Goal: Task Accomplishment & Management: Manage account settings

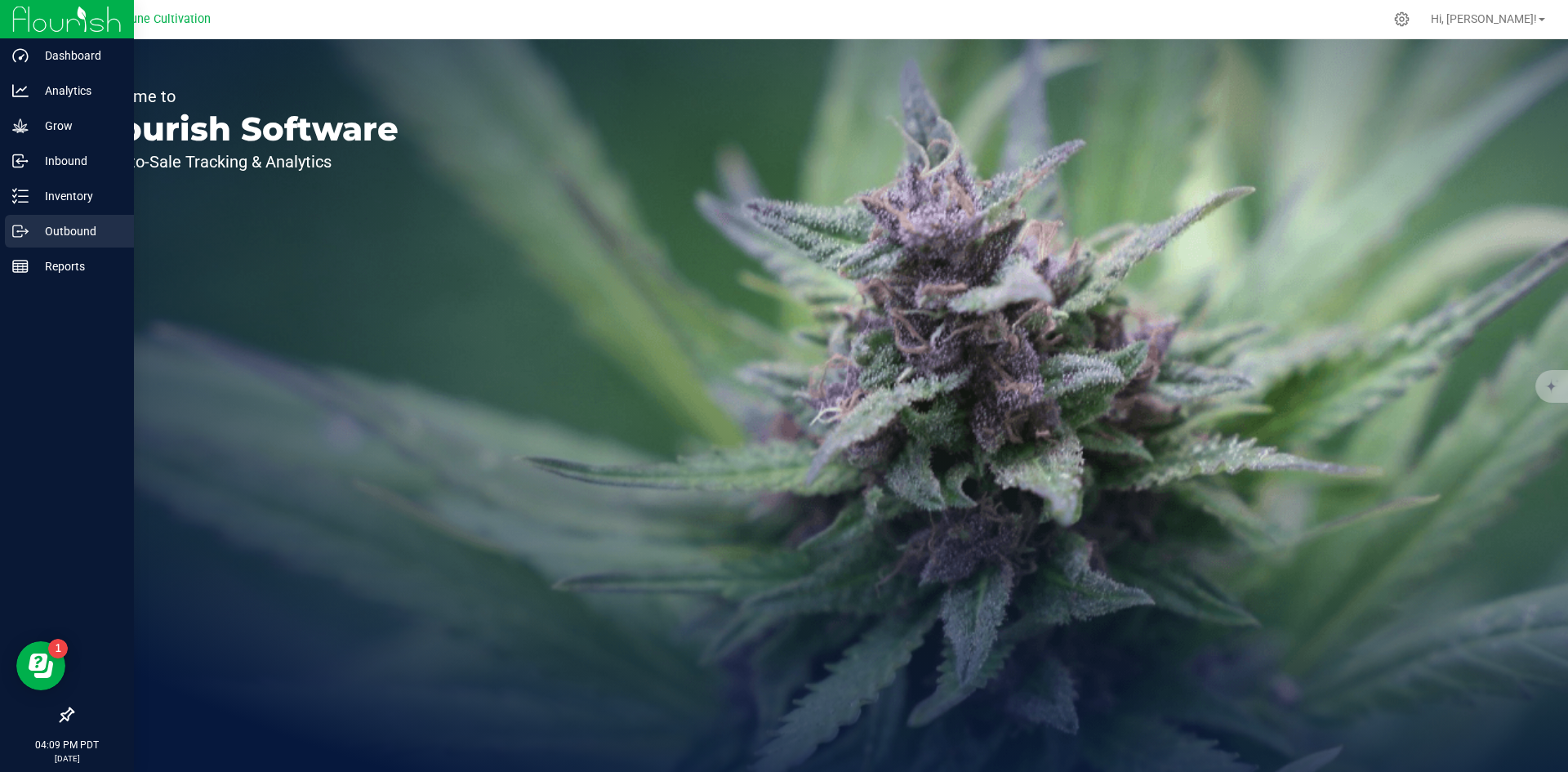
click at [61, 222] on p "Outbound" at bounding box center [78, 231] width 98 height 20
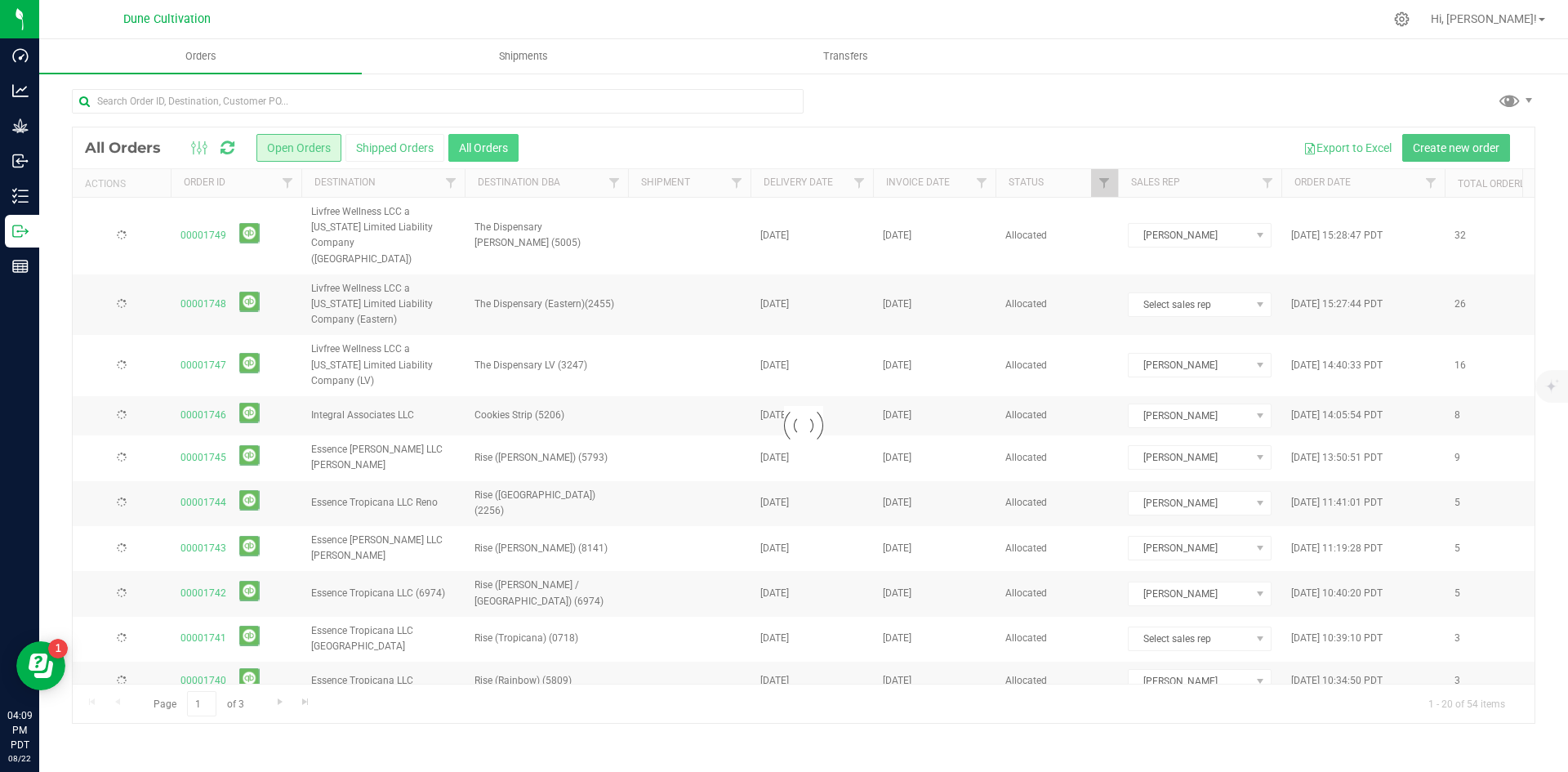
click at [507, 141] on button "All Orders" at bounding box center [483, 148] width 70 height 28
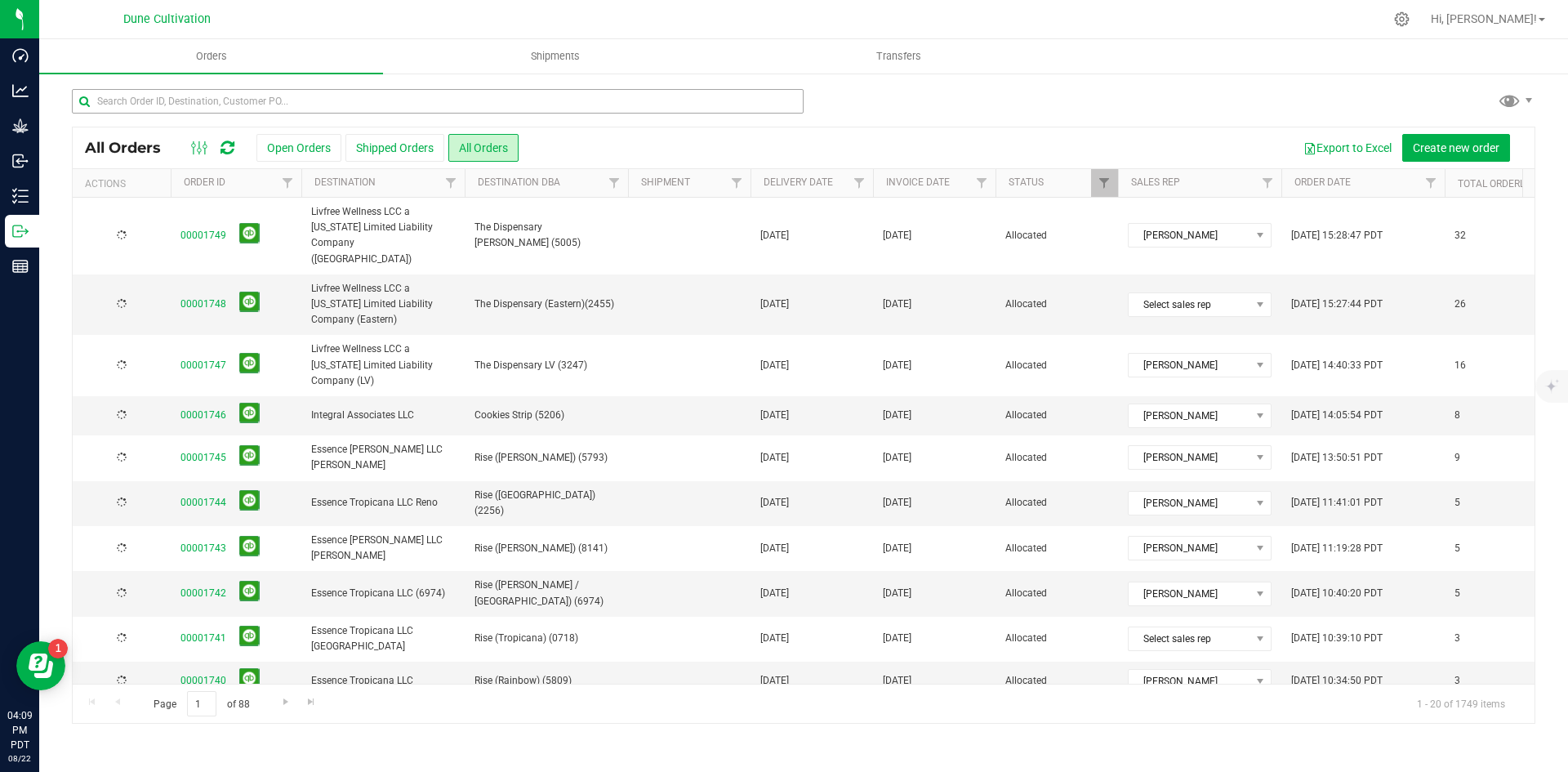
click at [506, 82] on div "All Orders Open Orders Shipped Orders All Orders Export to Excel Create new ord…" at bounding box center [803, 406] width 1529 height 669
click at [511, 92] on input "text" at bounding box center [438, 102] width 732 height 25
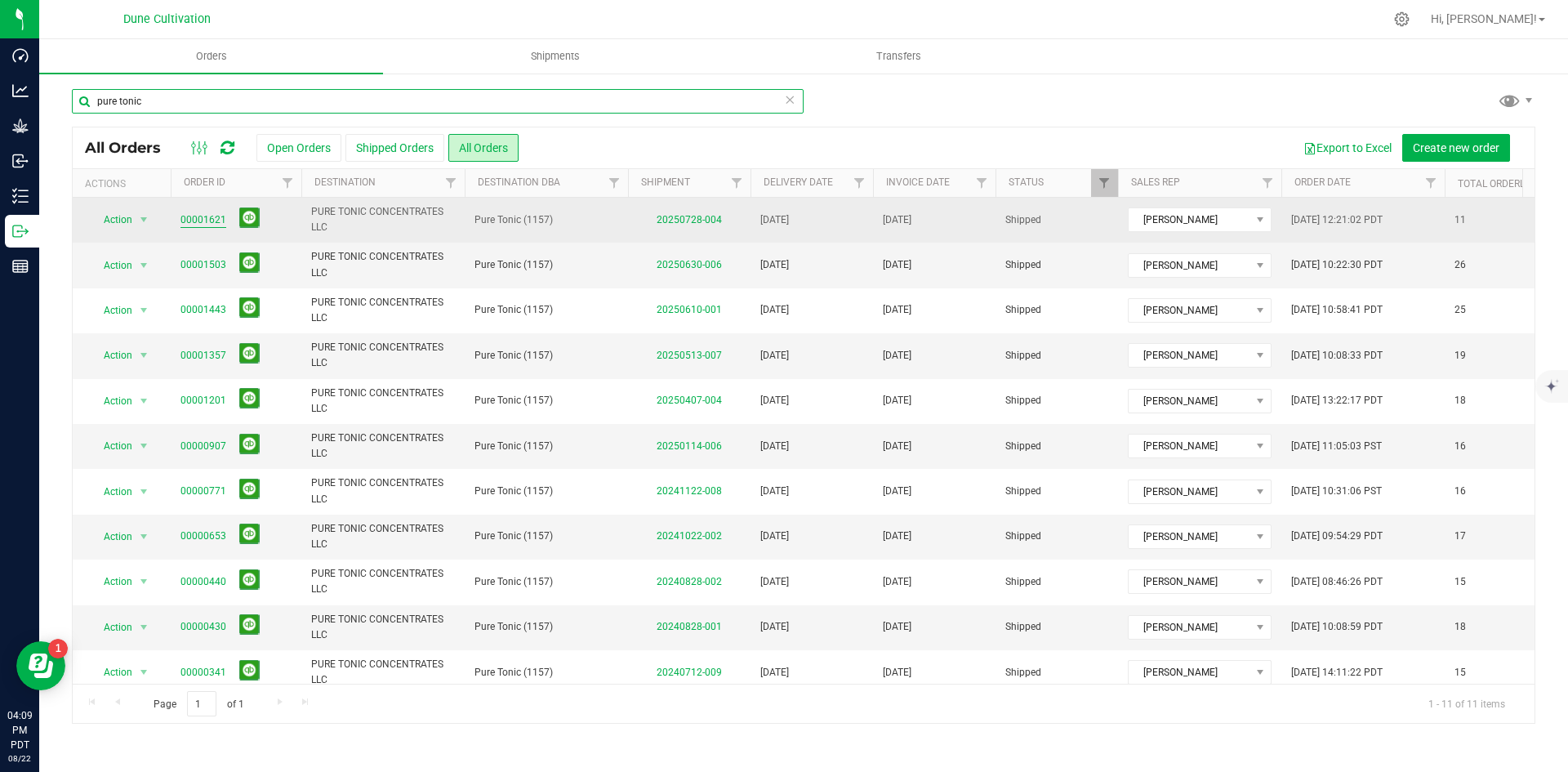
type input "pure tonic"
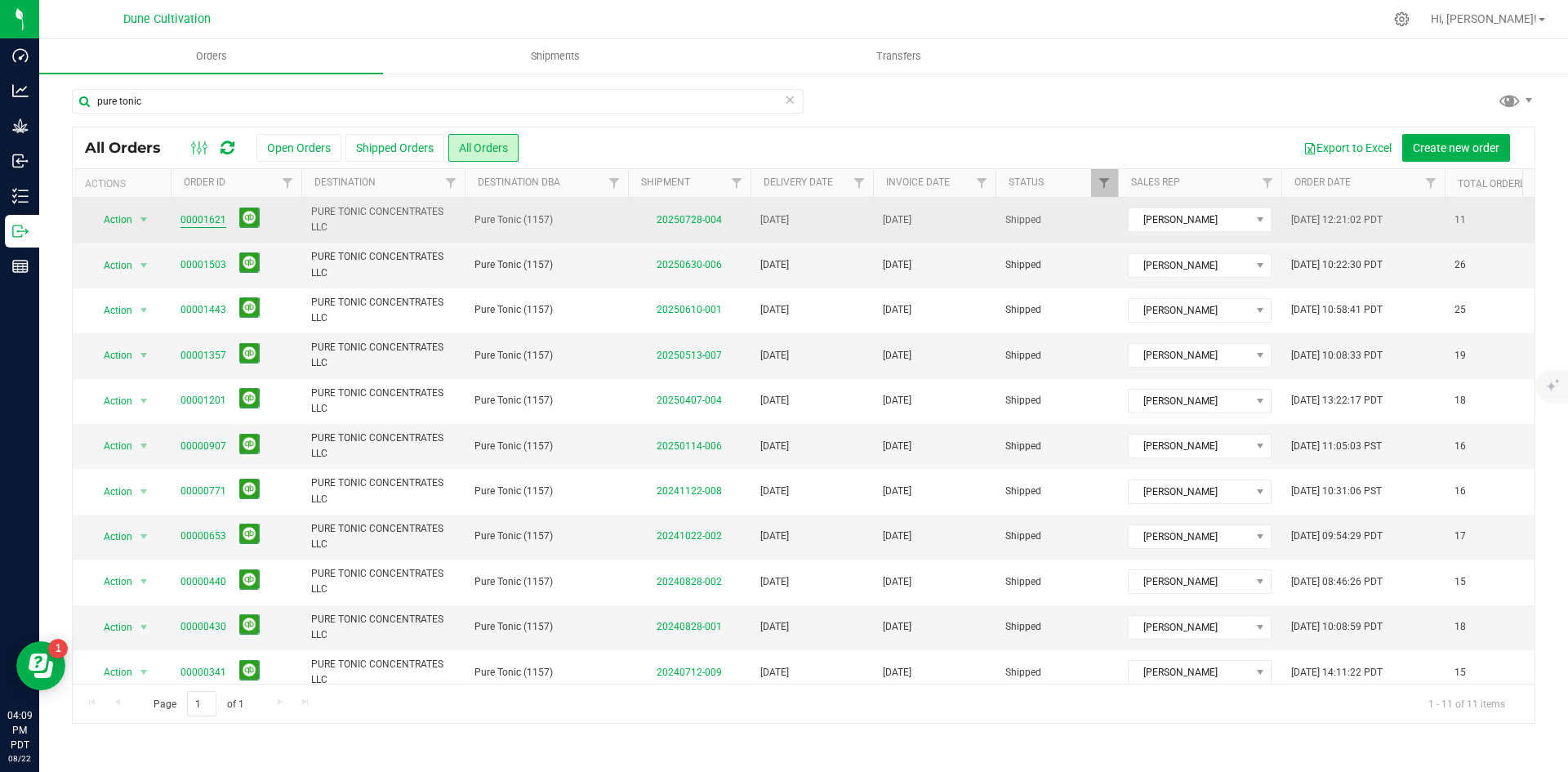
click at [202, 221] on link "00001621" at bounding box center [203, 220] width 45 height 16
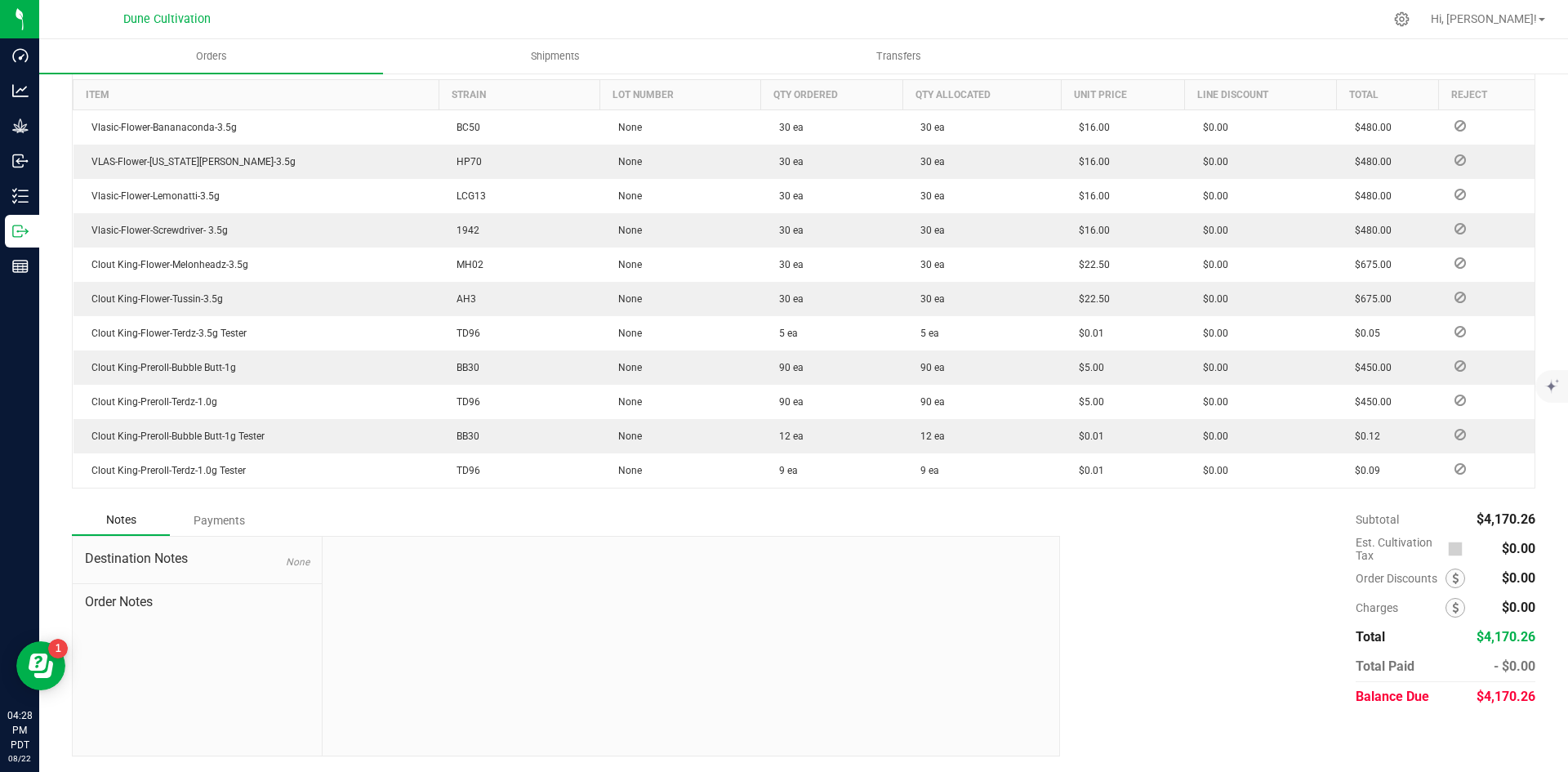
scroll to position [445, 0]
click at [238, 510] on div "Payments" at bounding box center [219, 520] width 98 height 30
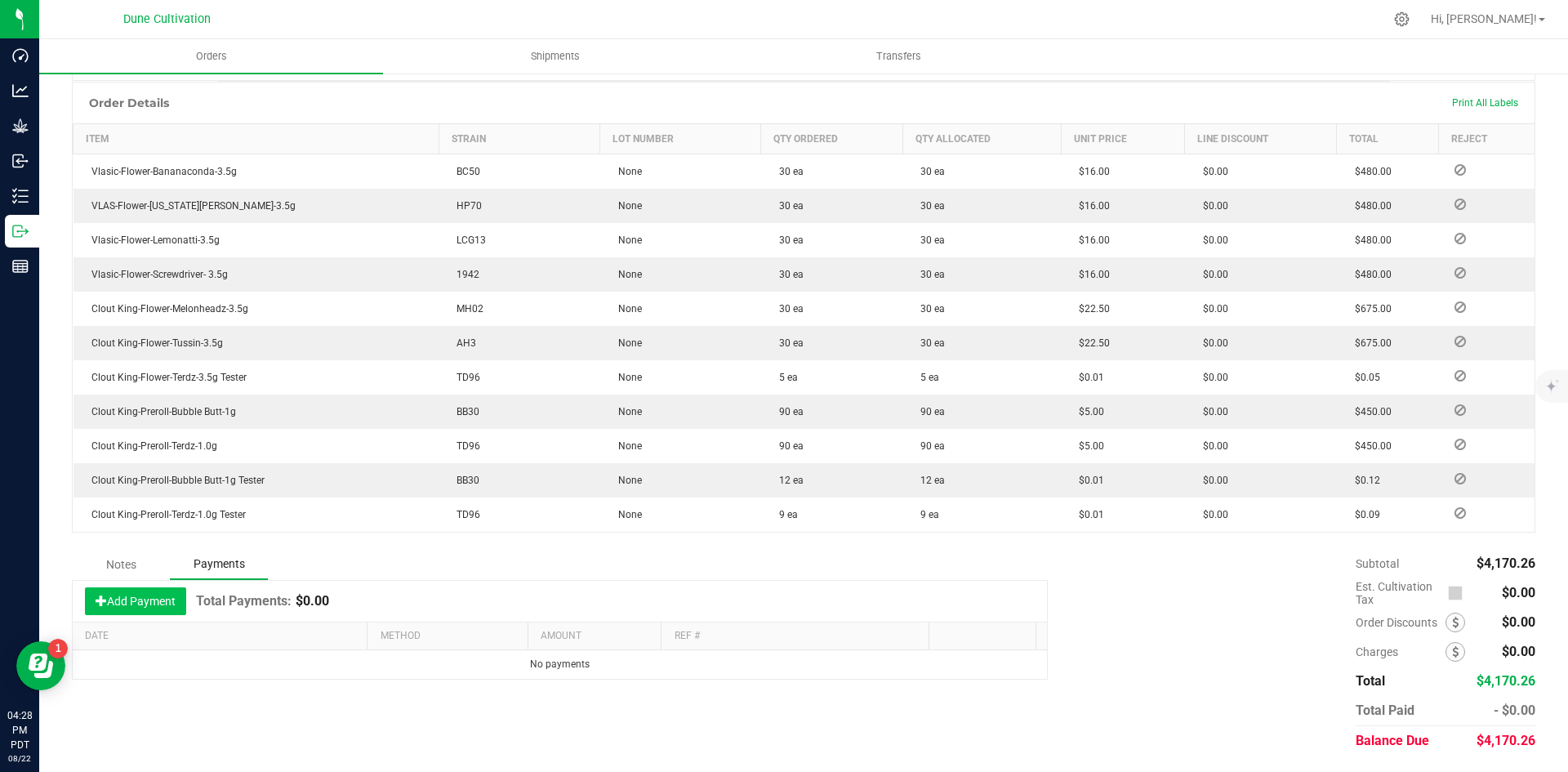
scroll to position [399, 0]
click at [131, 610] on button "Add Payment" at bounding box center [135, 602] width 102 height 28
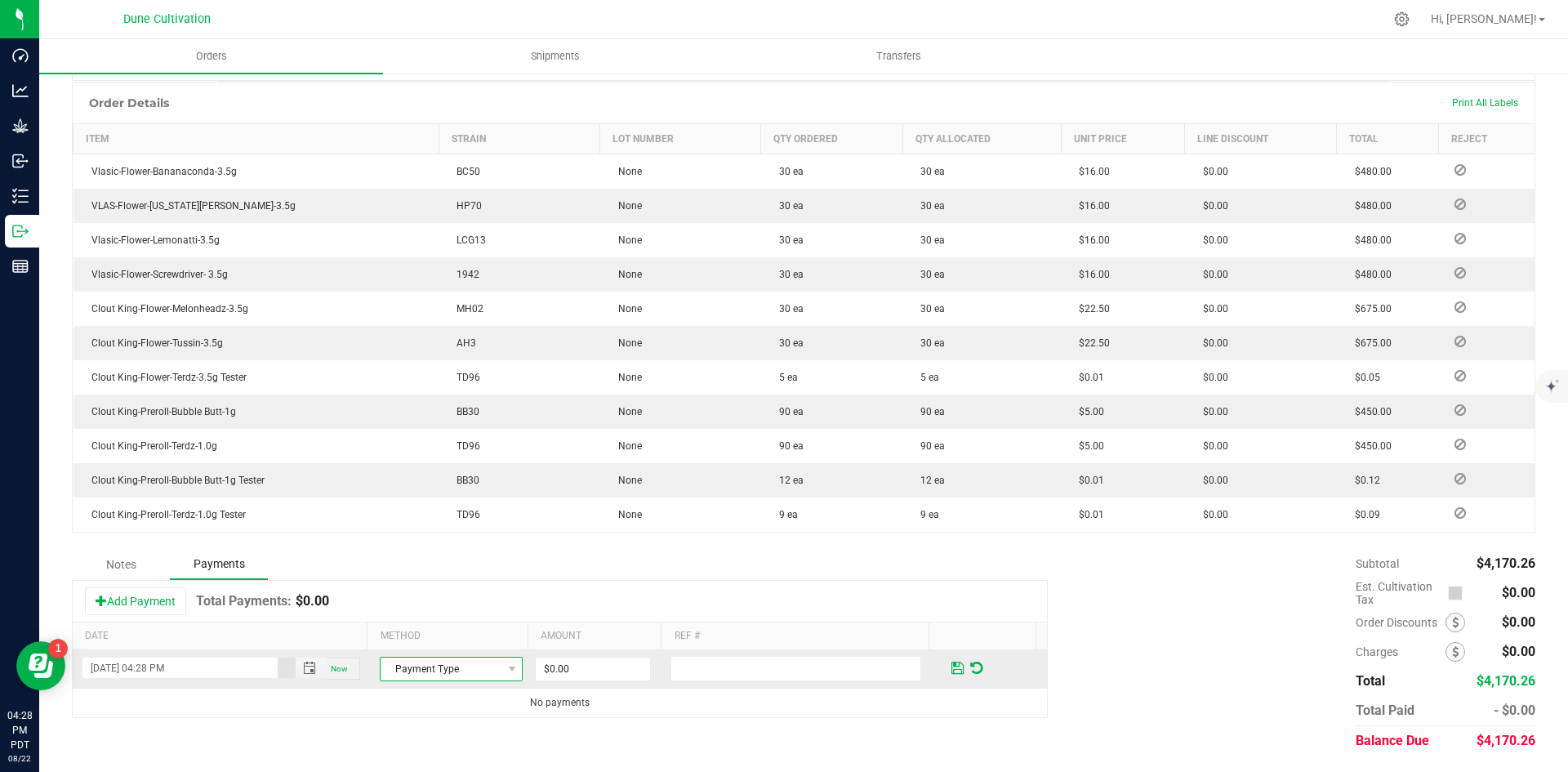
drag, startPoint x: 409, startPoint y: 669, endPoint x: 418, endPoint y: 665, distance: 9.8
click at [410, 669] on span "Payment Type" at bounding box center [441, 670] width 121 height 23
click at [435, 596] on li "Cash" at bounding box center [444, 596] width 138 height 23
click at [594, 676] on input "0" at bounding box center [593, 670] width 114 height 23
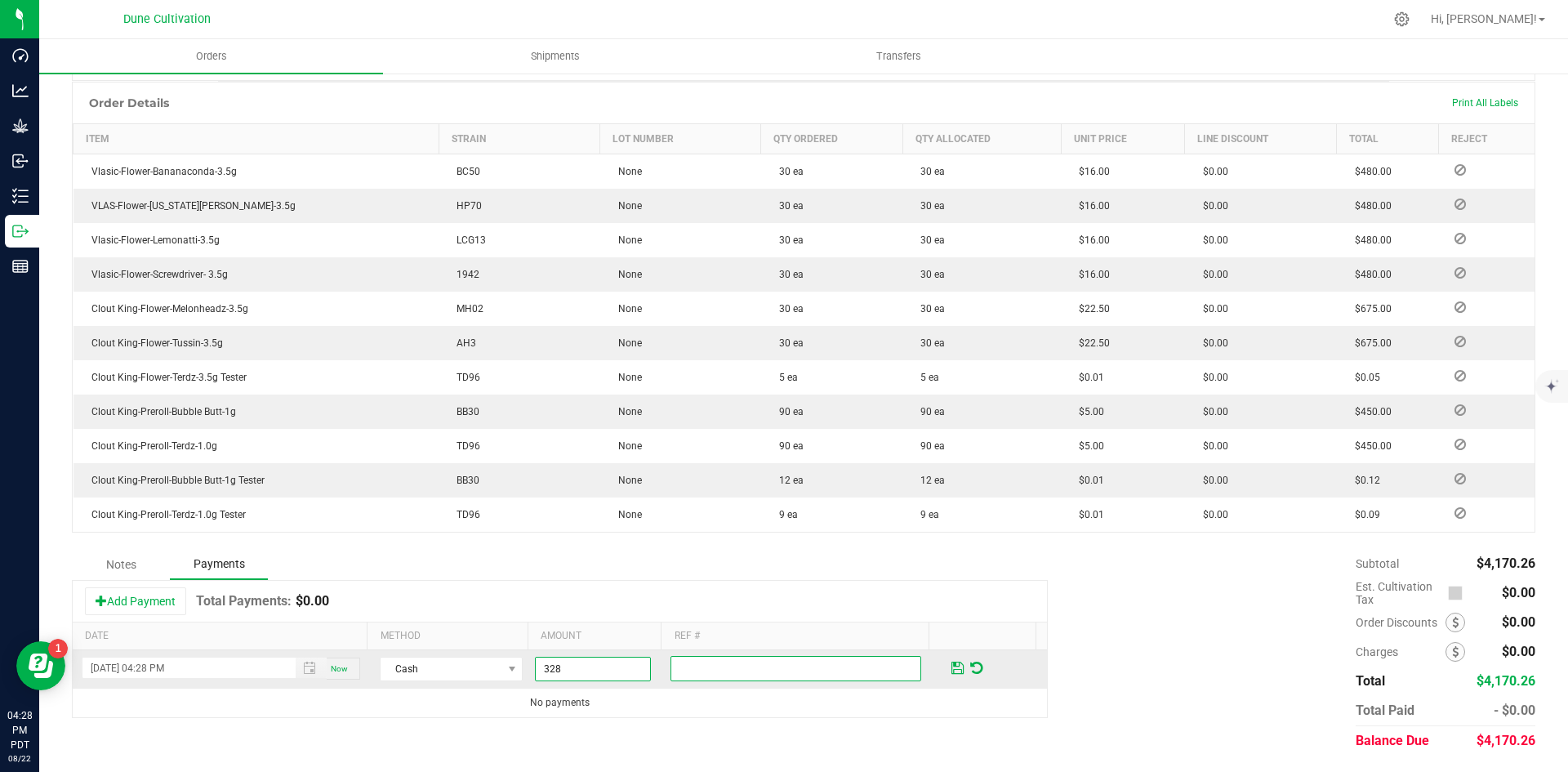
type input "$328.00"
click at [728, 671] on input "text" at bounding box center [796, 669] width 251 height 26
type input "CREDIT"
click at [85, 588] on button "Add Payment" at bounding box center [135, 602] width 102 height 28
type input "$0.00"
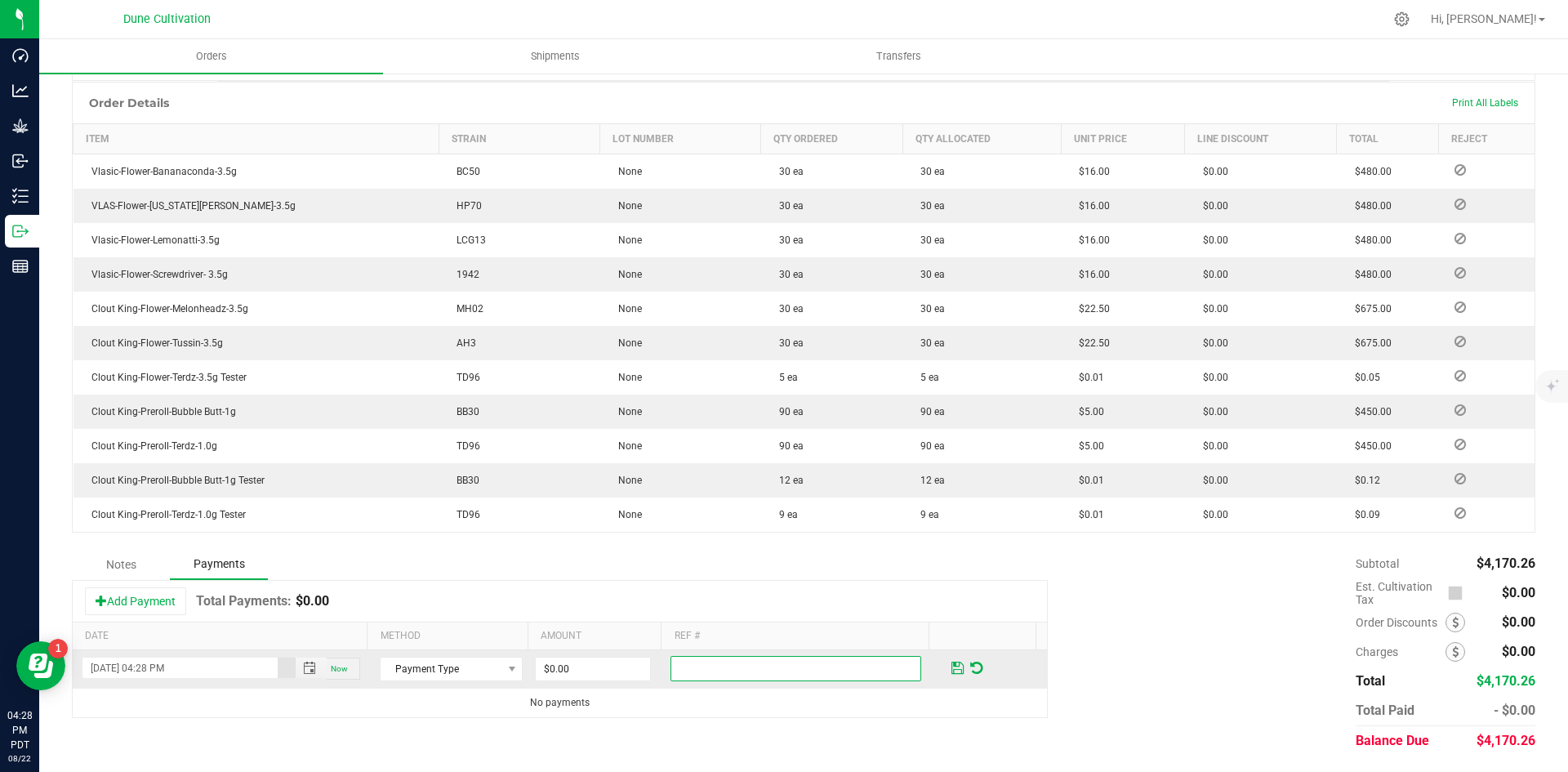
click at [703, 679] on input "text" at bounding box center [796, 669] width 251 height 26
type input "CREDIT"
click at [583, 681] on span "$0.00" at bounding box center [593, 670] width 116 height 25
click at [573, 655] on td "$0.00" at bounding box center [601, 670] width 135 height 38
click at [444, 665] on span "Payment Type" at bounding box center [441, 670] width 121 height 23
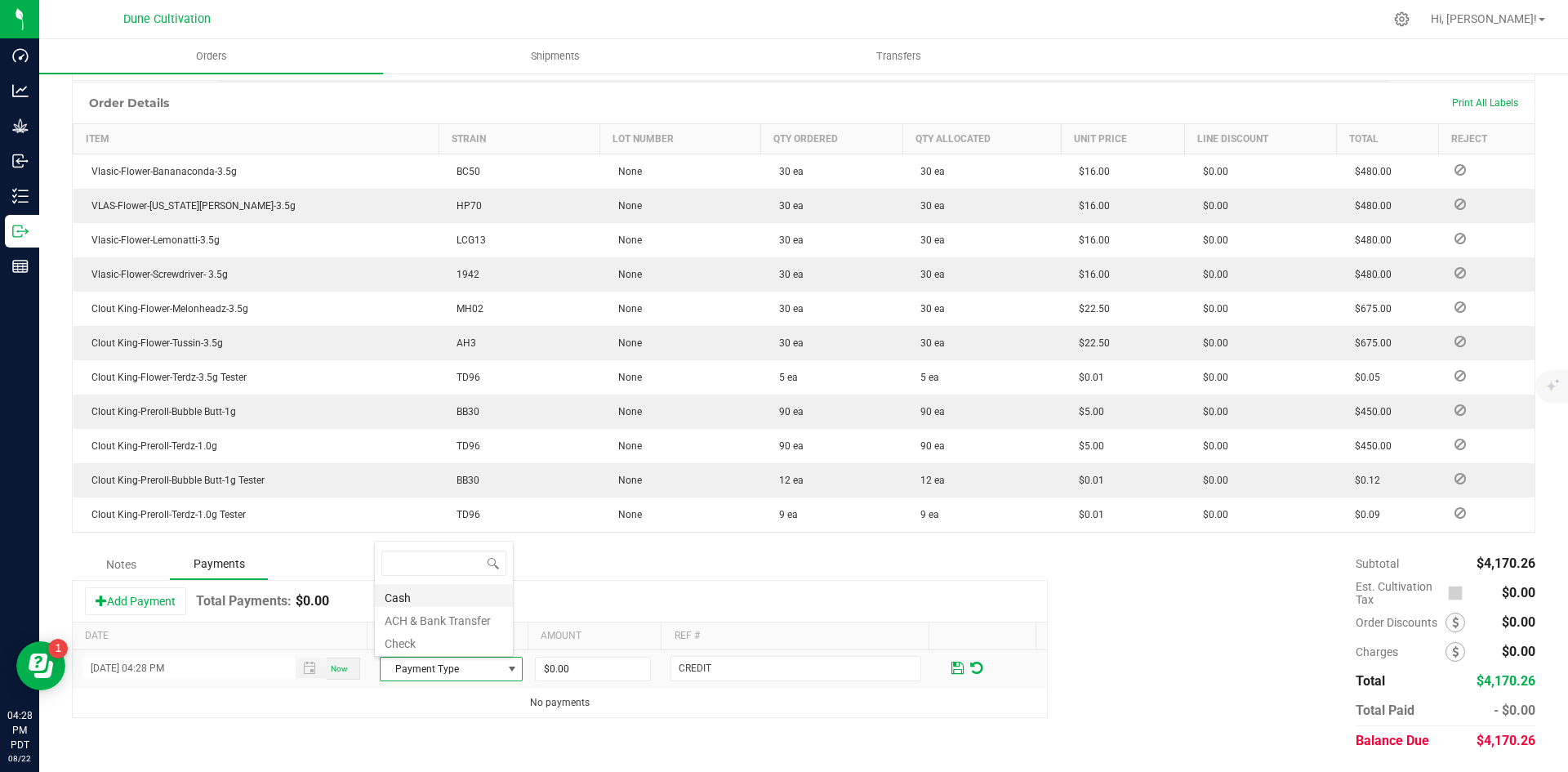
click at [452, 589] on li "Cash" at bounding box center [444, 596] width 138 height 23
click at [563, 665] on input "0" at bounding box center [593, 670] width 114 height 23
type input "$328.00"
click at [952, 672] on span at bounding box center [957, 669] width 12 height 15
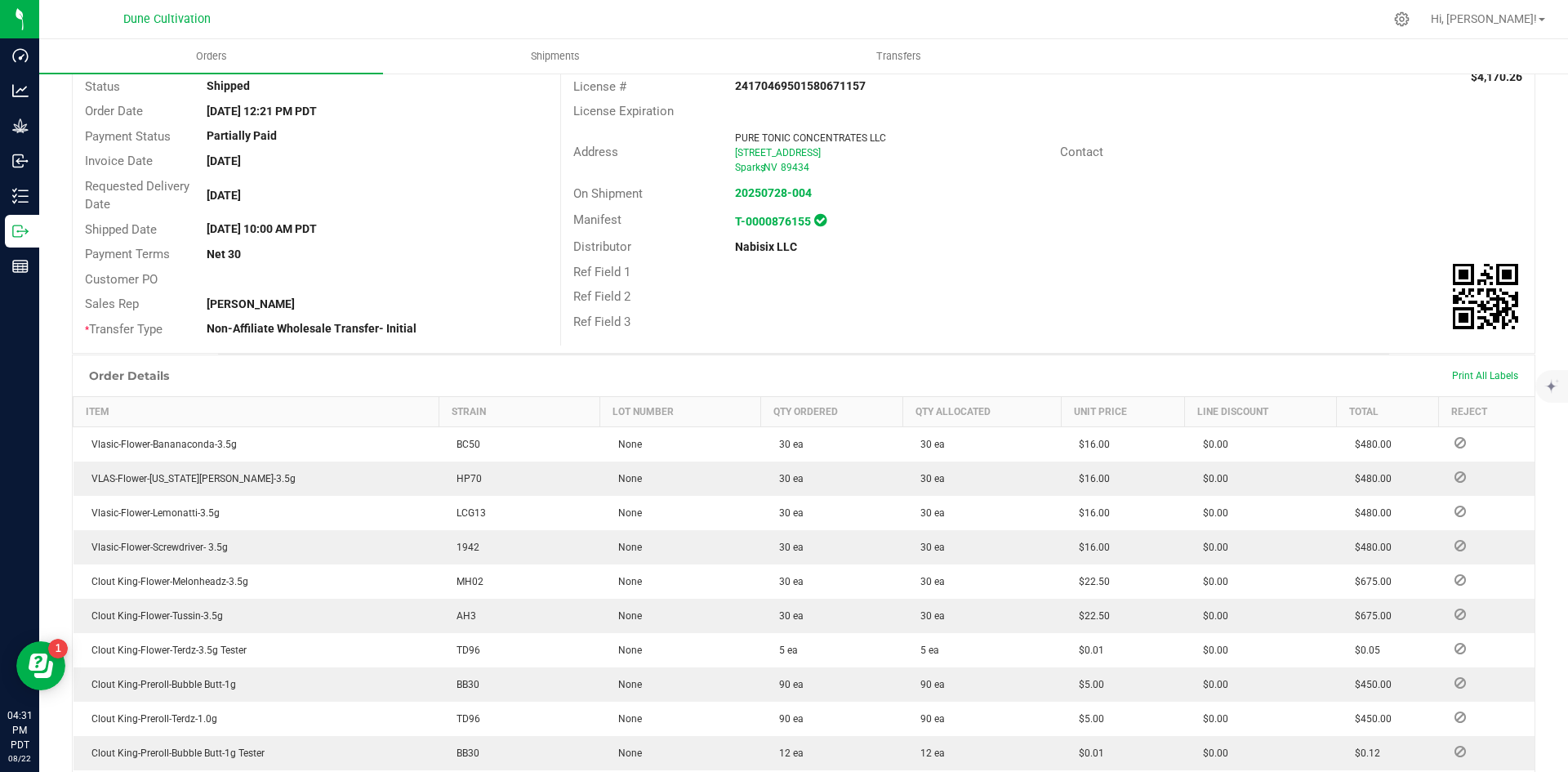
scroll to position [0, 0]
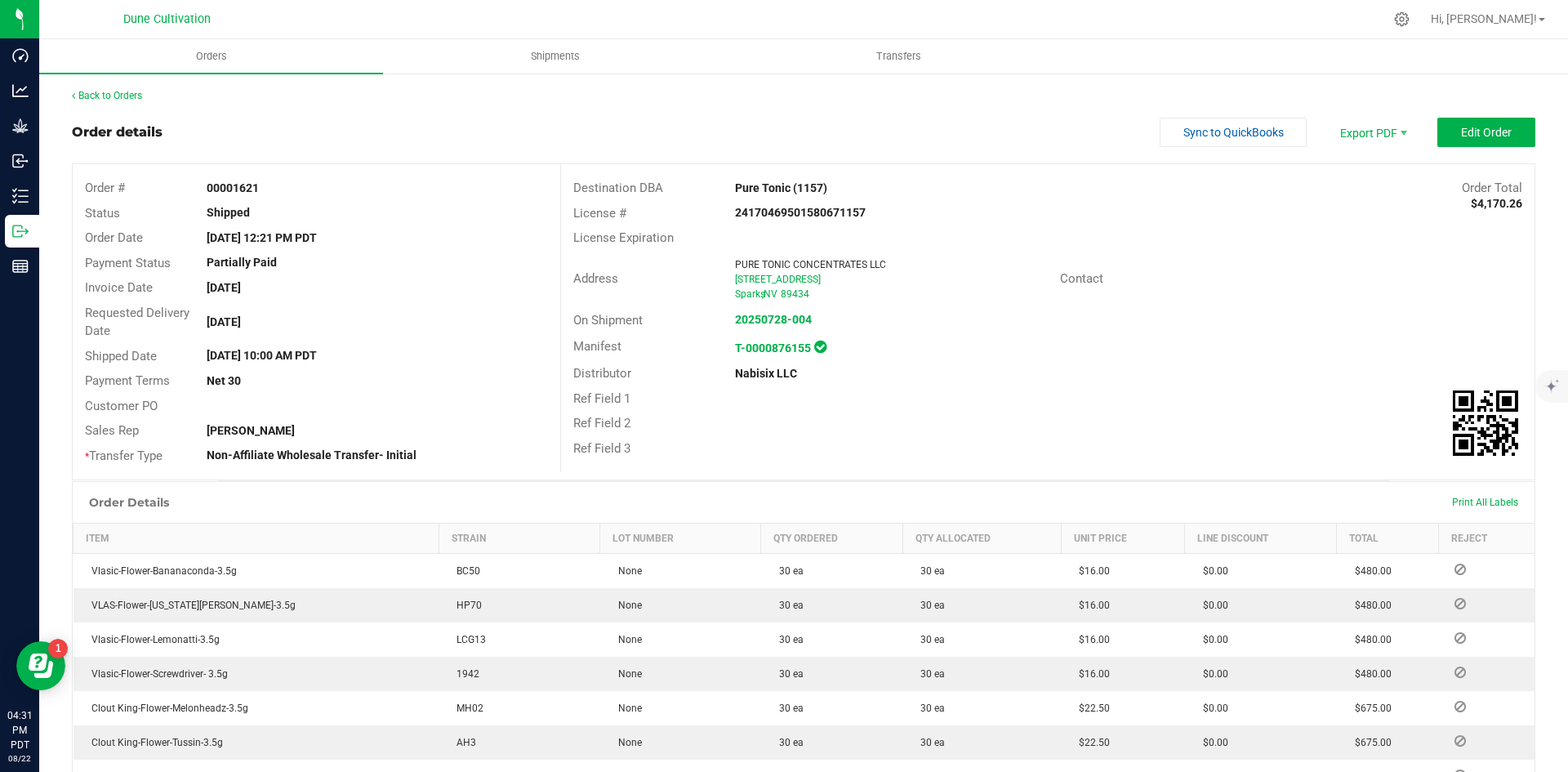
click at [115, 105] on div "Back to Orders Order details Sync to QuickBooks Export PDF Edit Order Order # 0…" at bounding box center [804, 622] width 1464 height 1067
click at [117, 81] on div "Back to Orders Order details Sync to QuickBooks Export PDF Edit Order Order # 0…" at bounding box center [803, 622] width 1529 height 1100
click at [126, 90] on link "Back to Orders" at bounding box center [107, 96] width 70 height 12
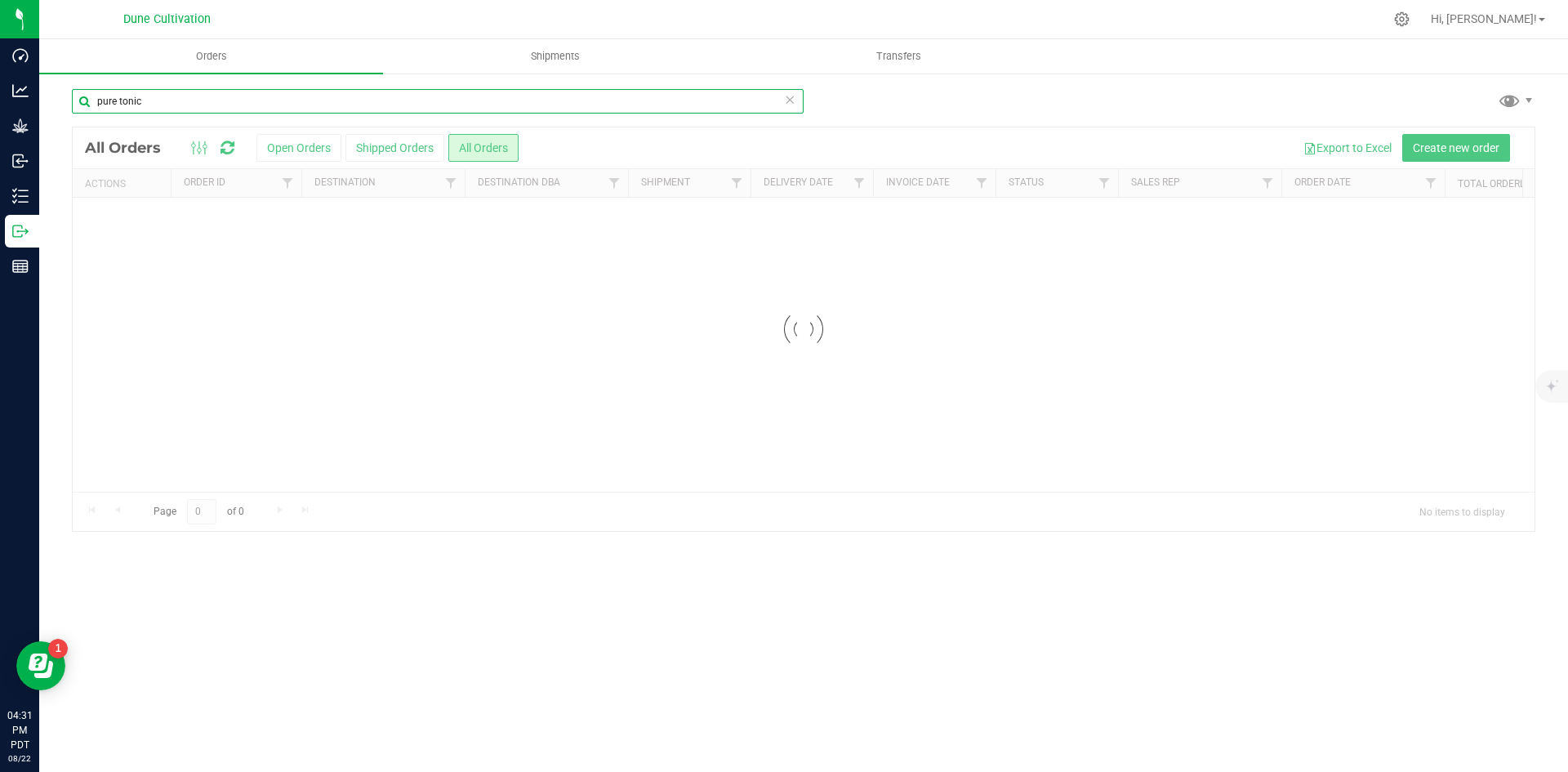
click at [266, 89] on input "pure tonic" at bounding box center [438, 102] width 732 height 25
click at [272, 110] on input "pure tonic" at bounding box center [438, 102] width 732 height 25
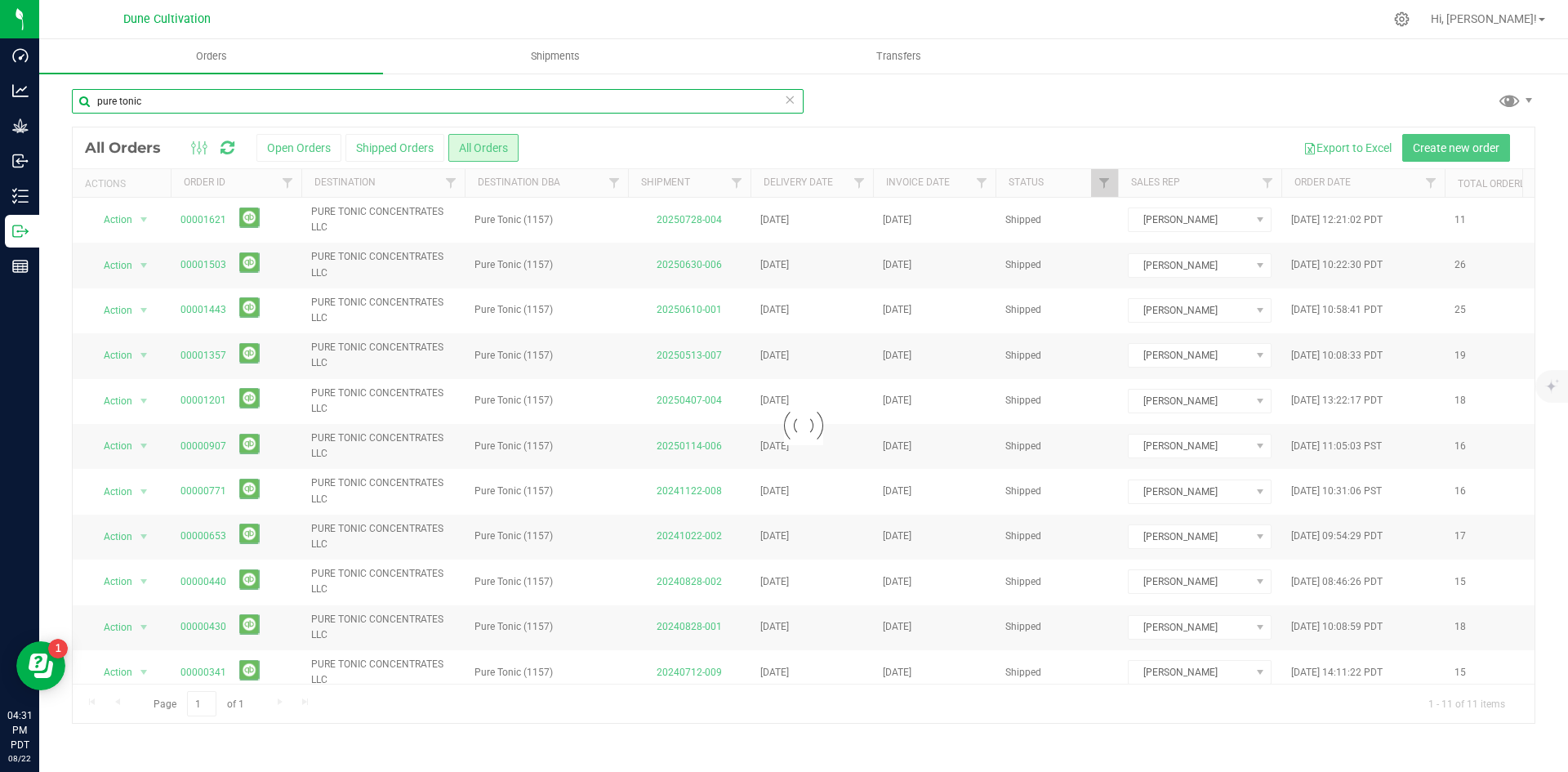
click at [267, 104] on input "pure tonic" at bounding box center [438, 102] width 732 height 25
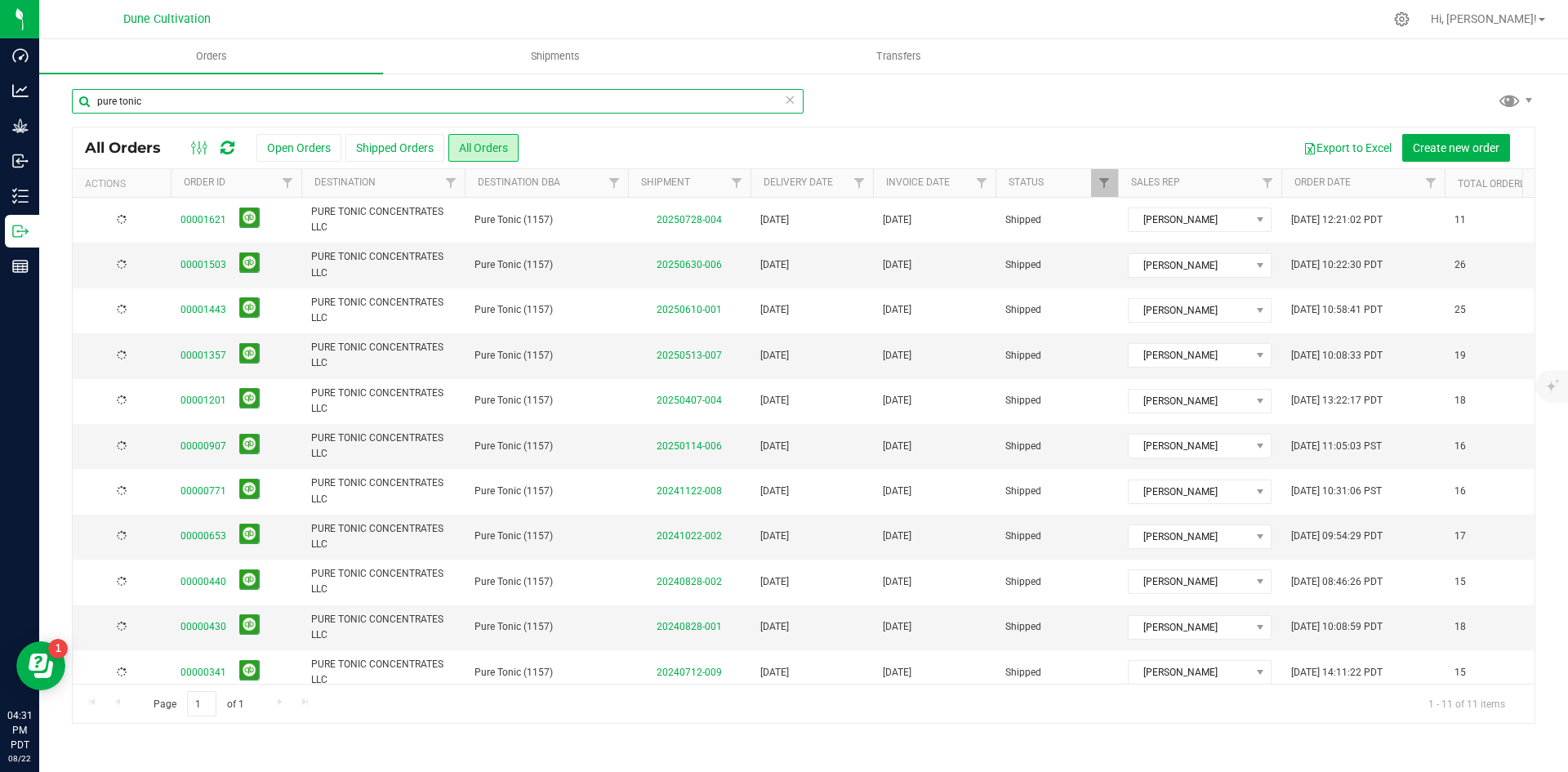
click at [267, 104] on input "pure tonic" at bounding box center [438, 102] width 732 height 25
paste input "1519"
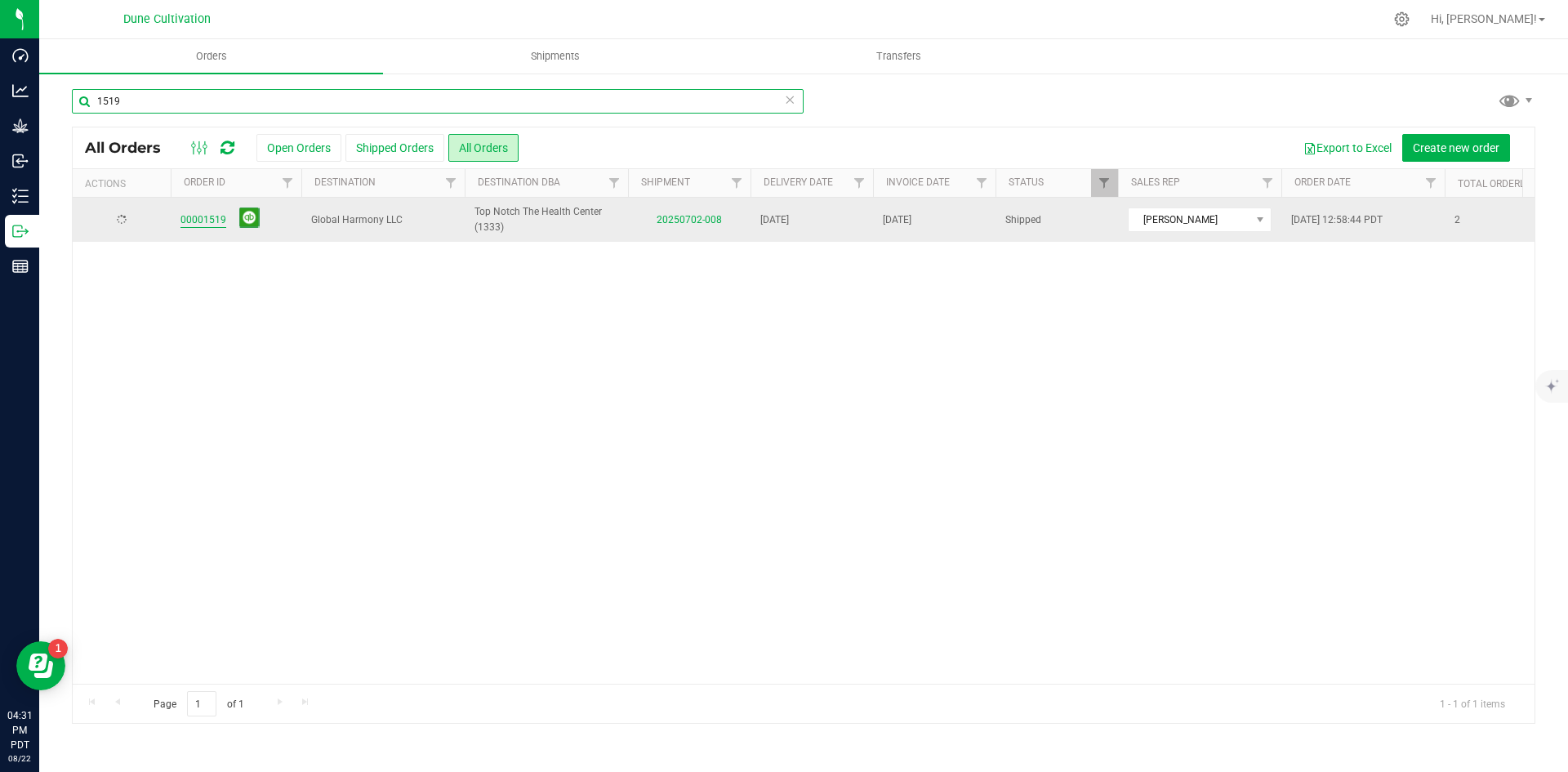
type input "1519"
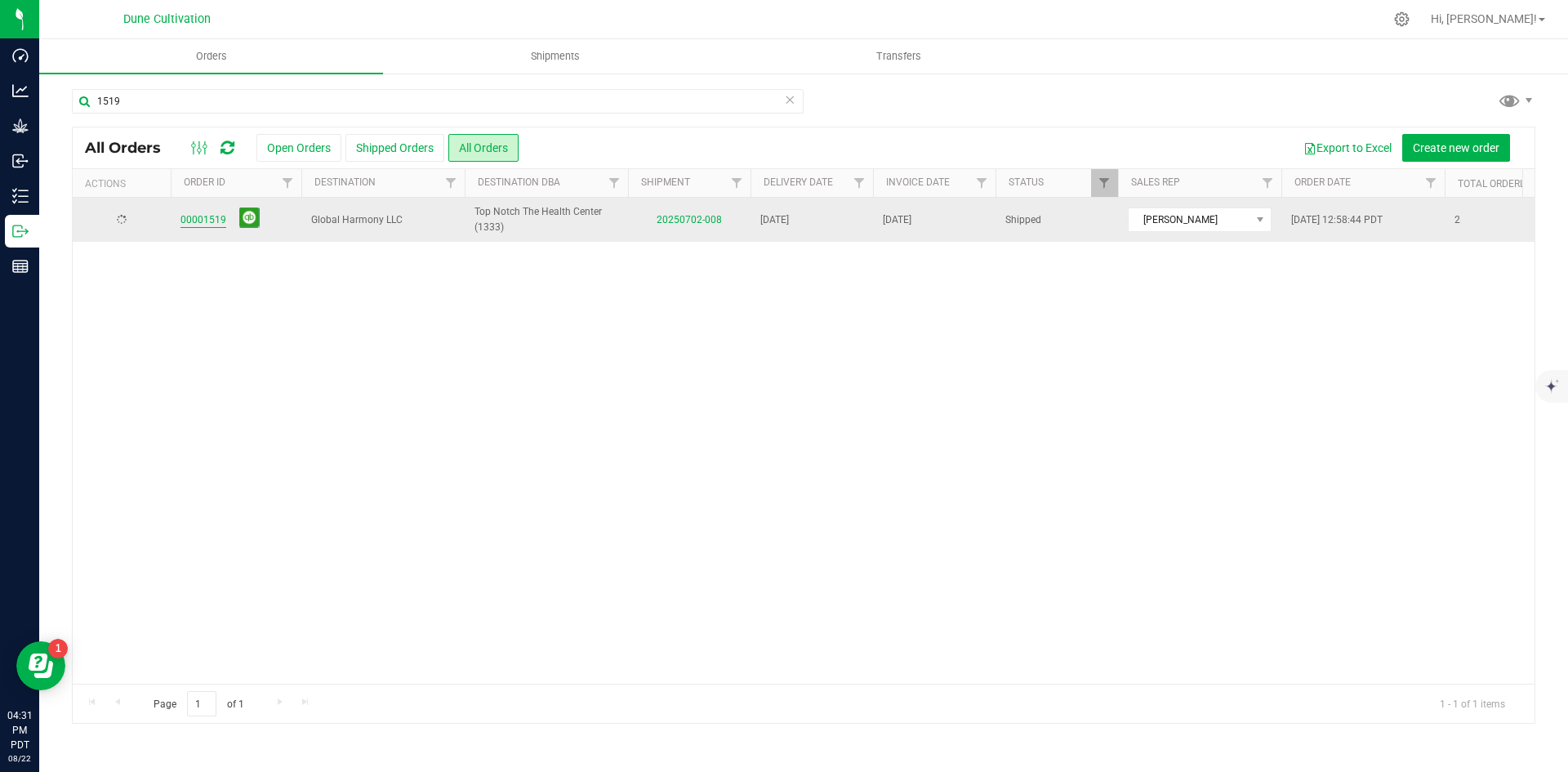
click at [202, 218] on link "00001519" at bounding box center [203, 220] width 45 height 16
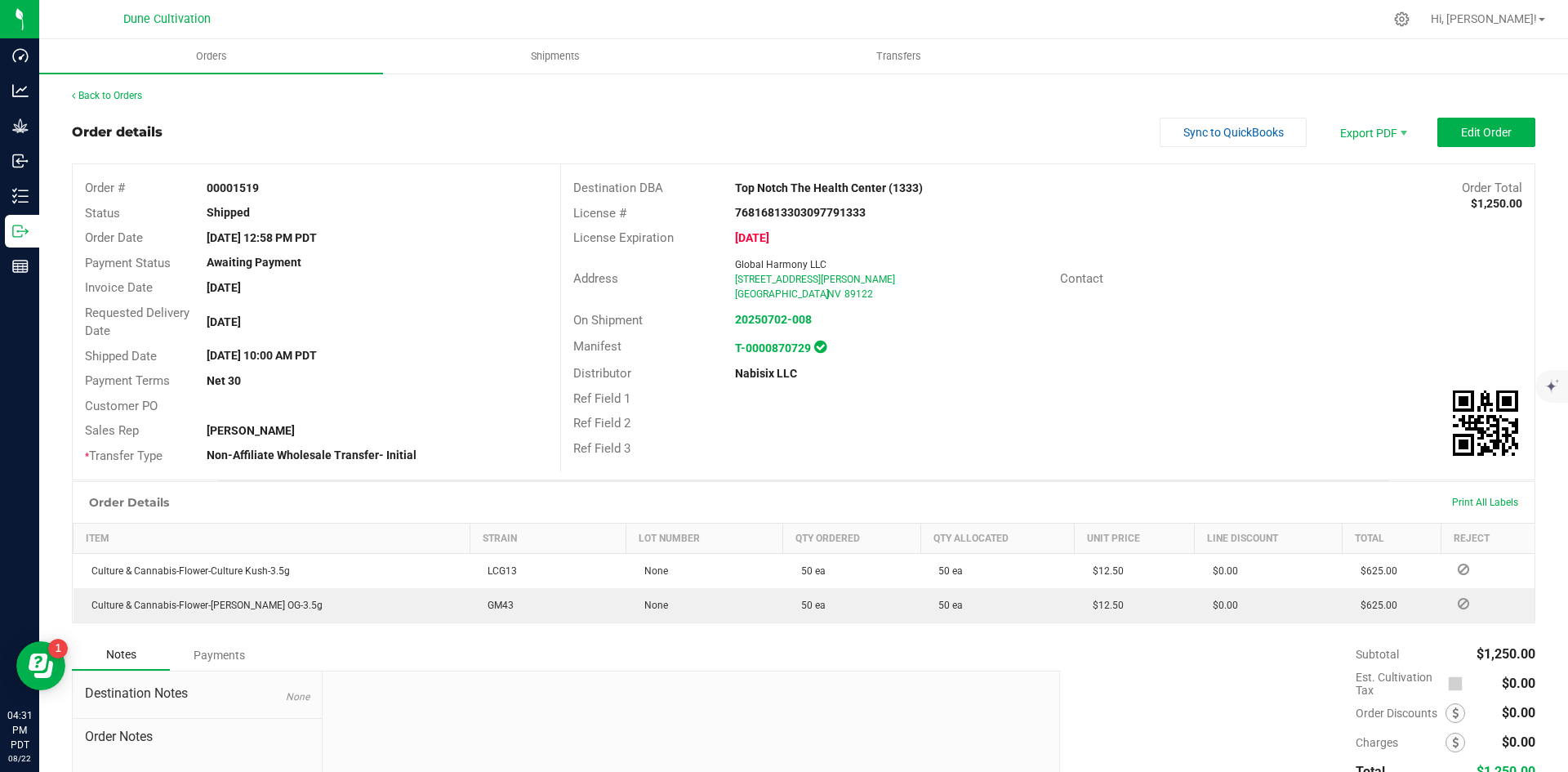
scroll to position [136, 0]
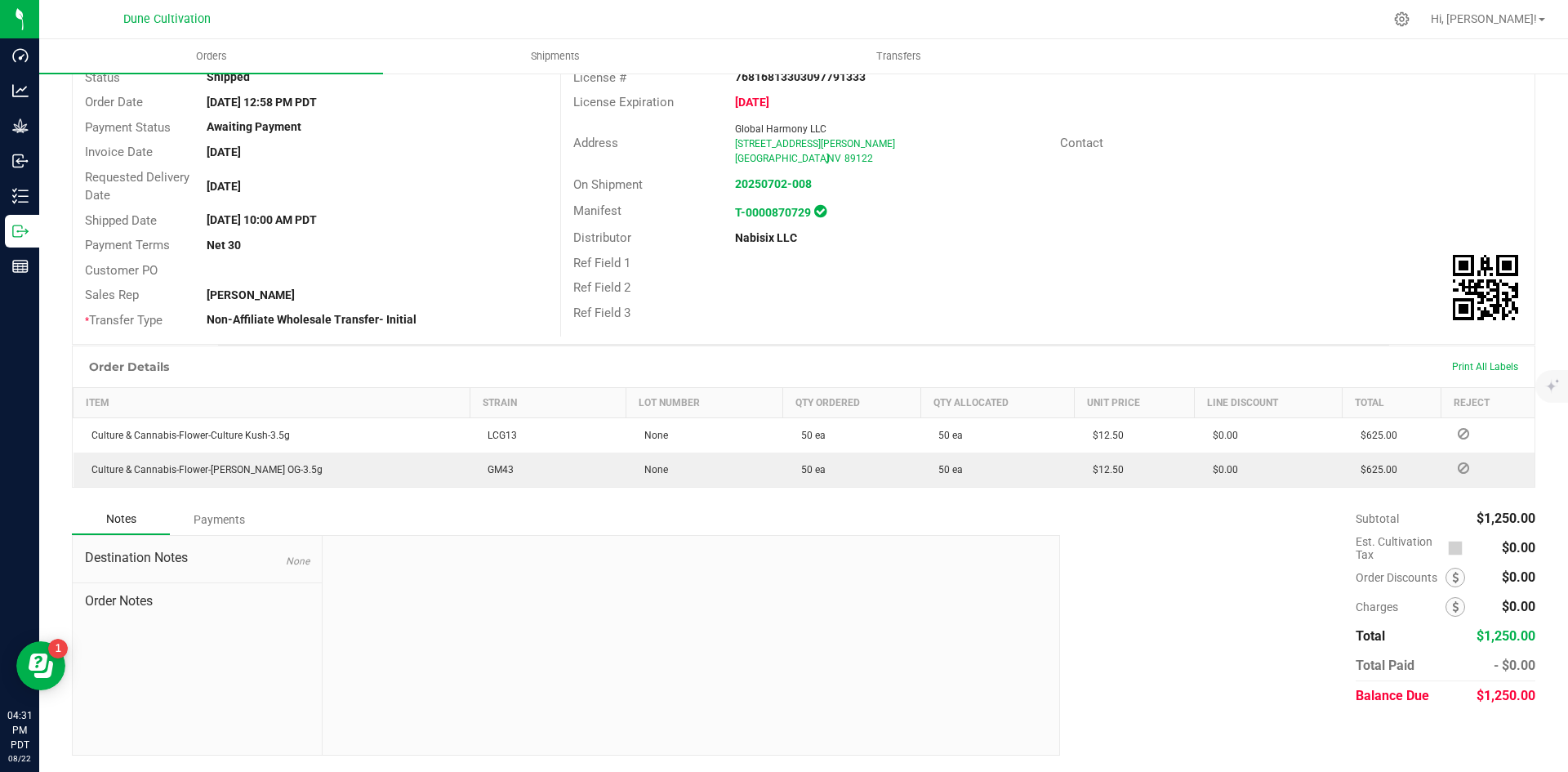
drag, startPoint x: 1478, startPoint y: 708, endPoint x: 1476, endPoint y: 691, distance: 17.1
click at [1476, 708] on div "$1,250.00" at bounding box center [1506, 697] width 59 height 30
click at [1477, 691] on span "$1,250.00" at bounding box center [1506, 696] width 59 height 16
click at [1477, 690] on span "$1,250.00" at bounding box center [1506, 696] width 59 height 16
copy span "1,250.00"
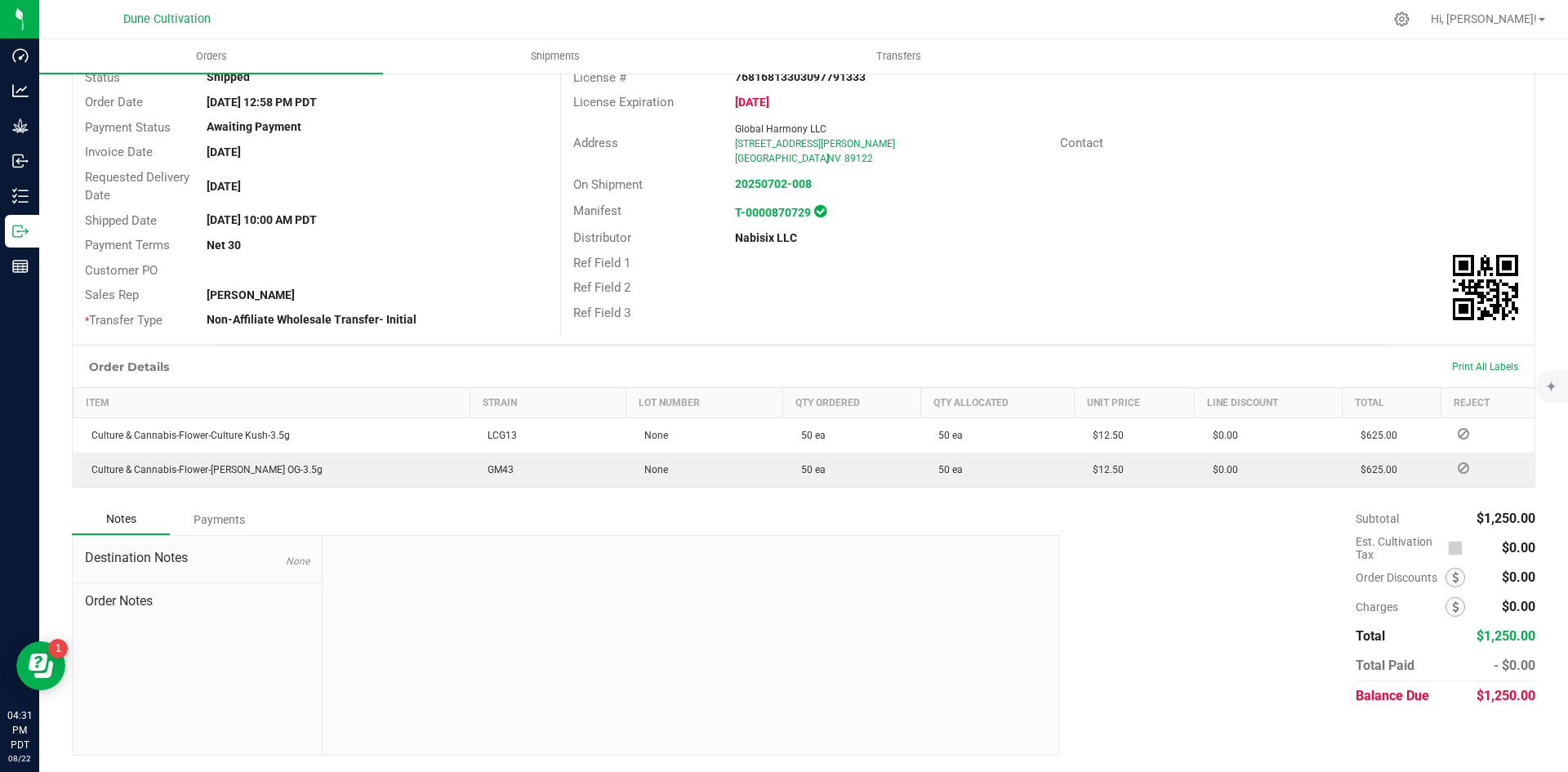
click at [211, 510] on div "Payments" at bounding box center [219, 520] width 98 height 30
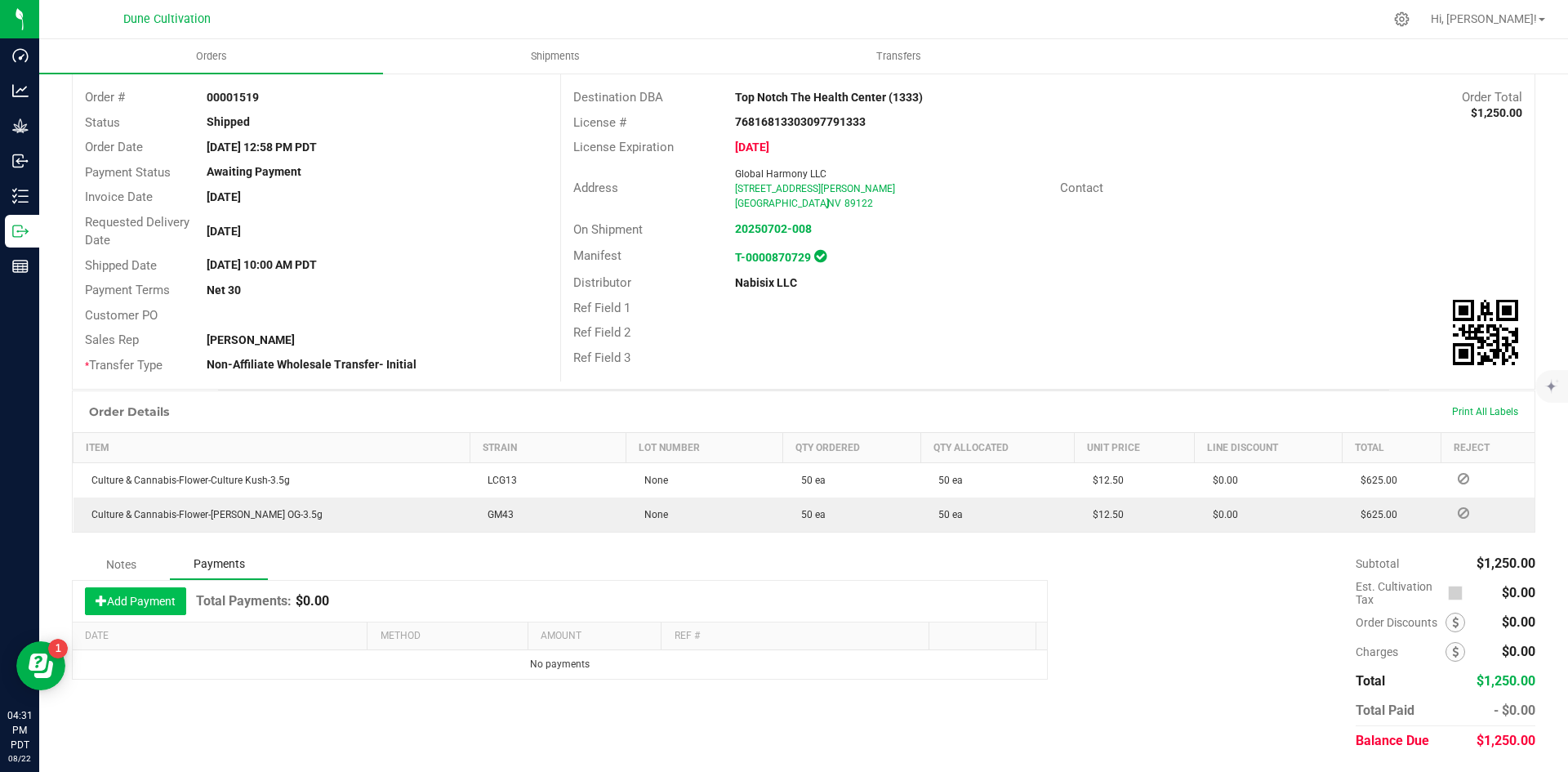
click at [140, 590] on button "Add Payment" at bounding box center [135, 602] width 102 height 28
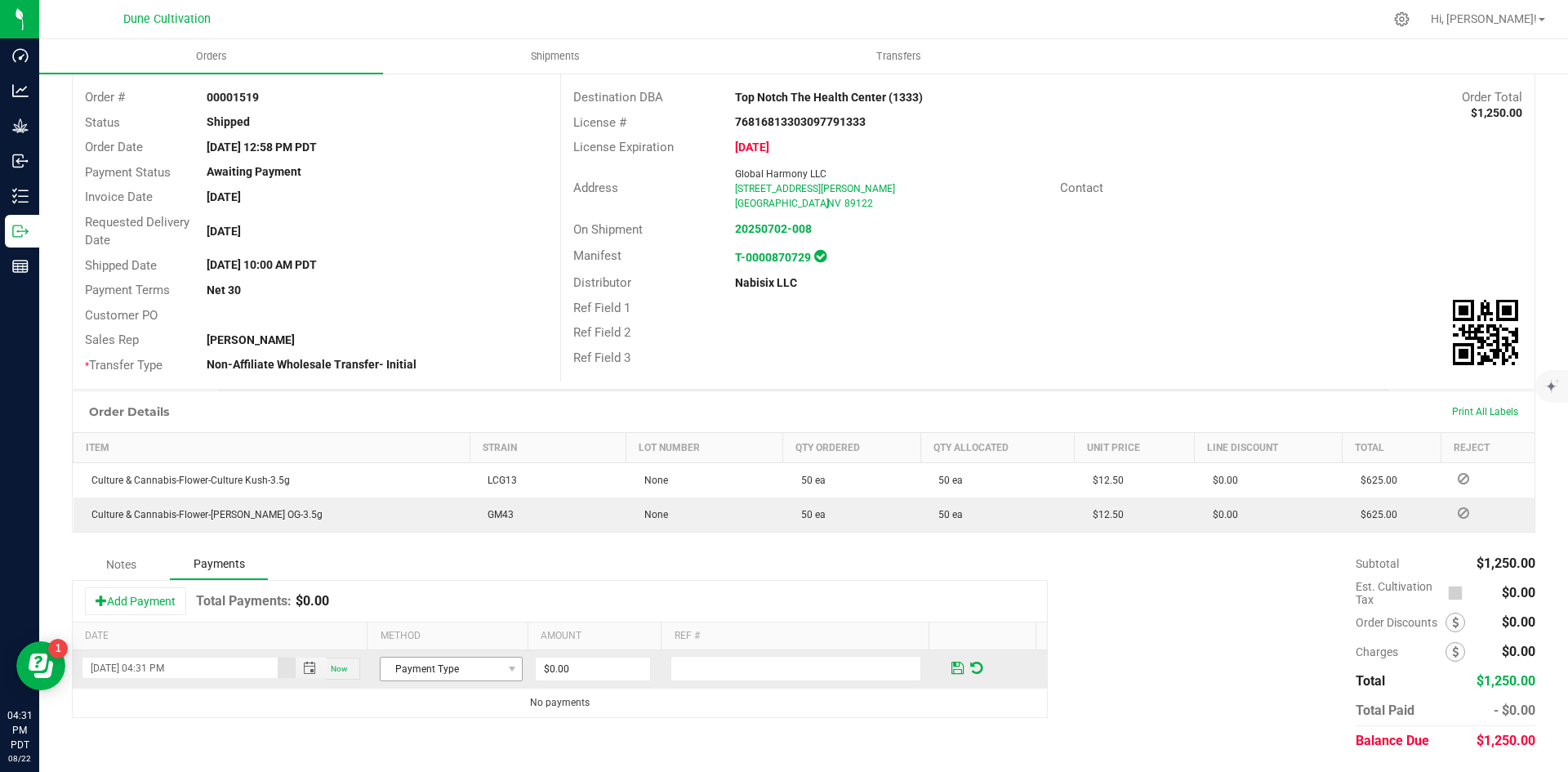
click at [429, 682] on td "Payment Type" at bounding box center [451, 670] width 163 height 38
click at [423, 674] on span "Payment Type" at bounding box center [441, 670] width 121 height 23
click at [454, 595] on li "Cash" at bounding box center [444, 596] width 138 height 23
click at [539, 662] on input "0" at bounding box center [593, 670] width 114 height 23
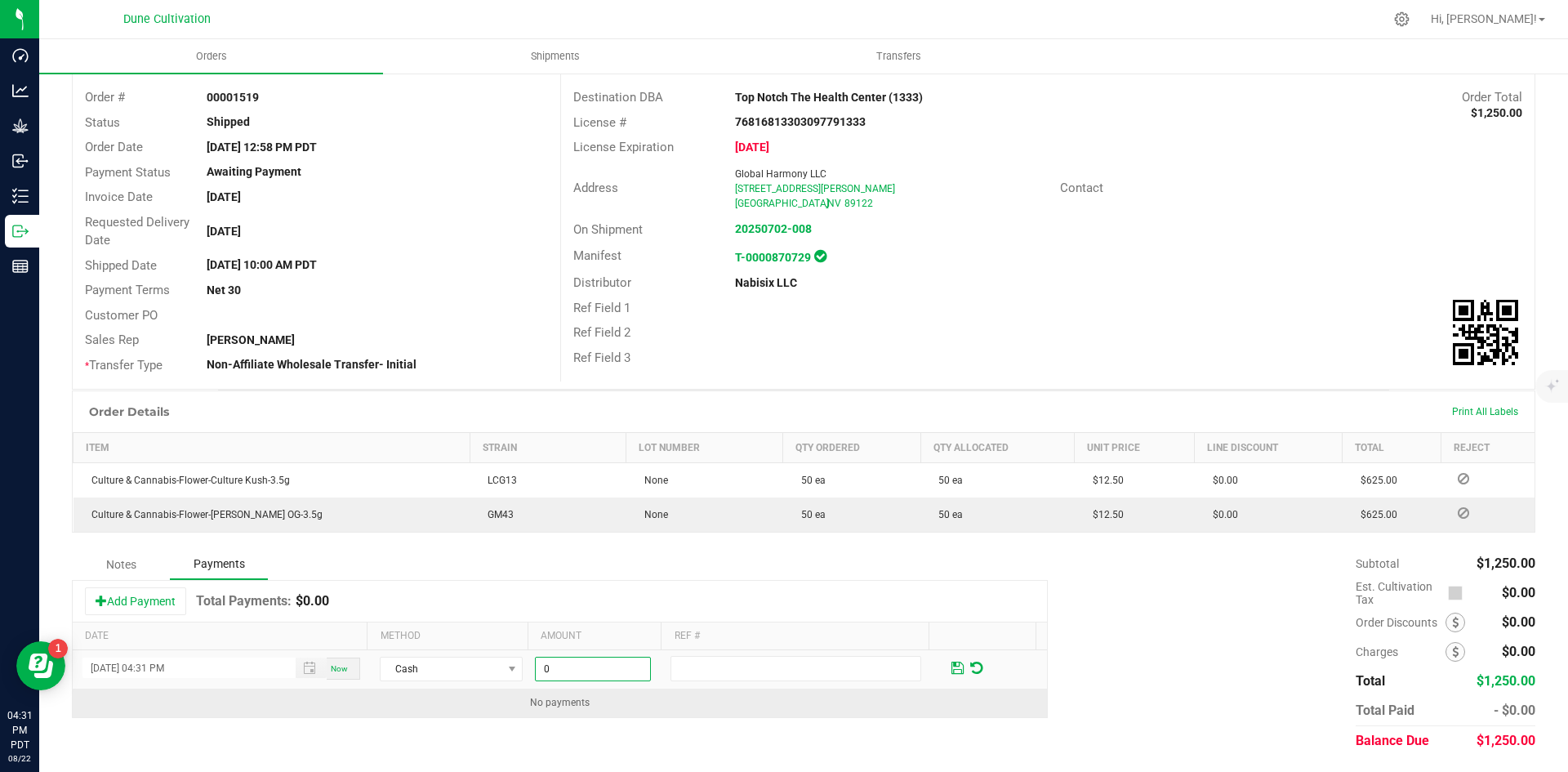
paste input "125"
type input "$1,250.00"
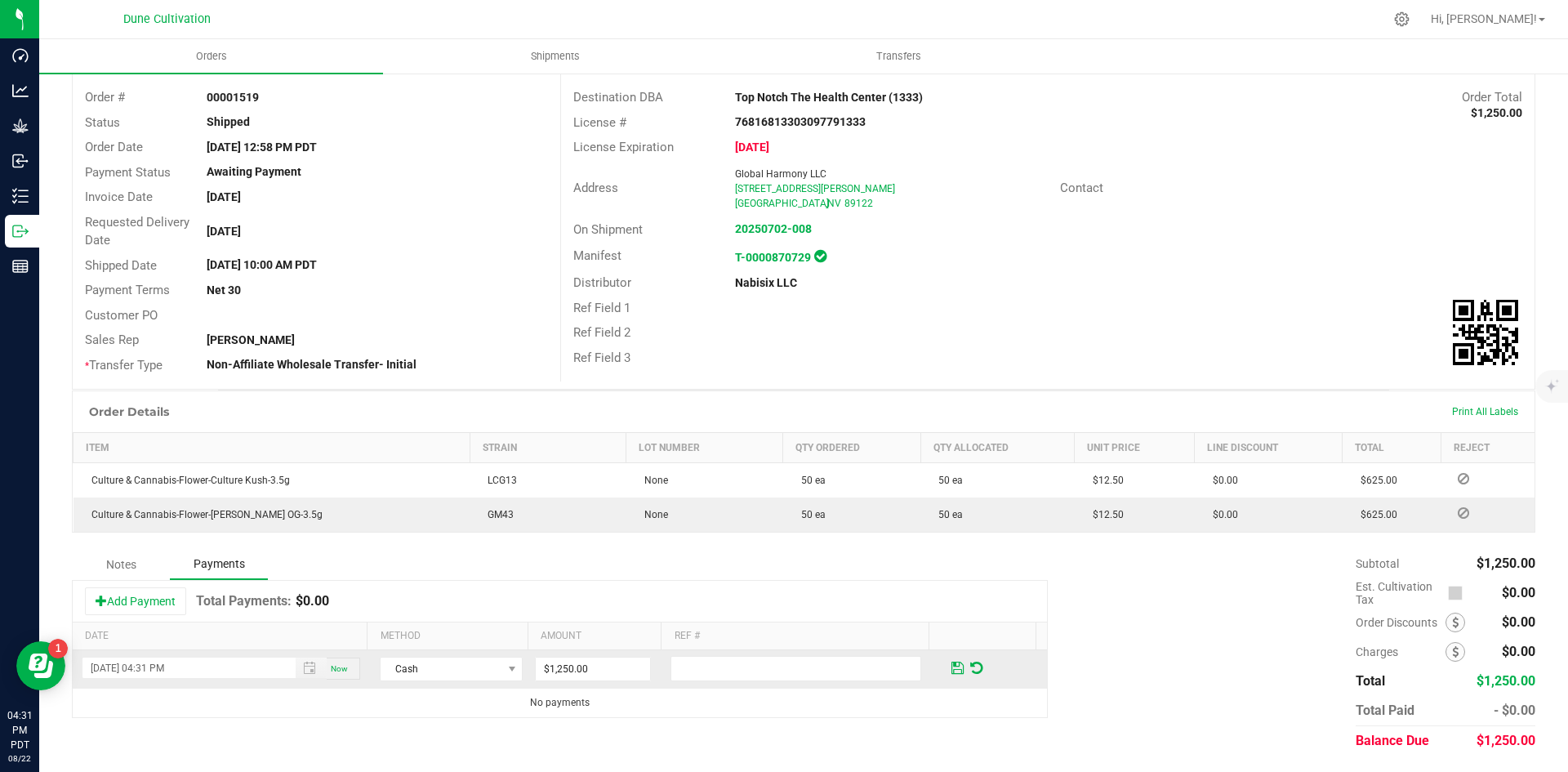
drag, startPoint x: 676, startPoint y: 715, endPoint x: 970, endPoint y: 688, distance: 295.2
click at [682, 714] on td "No payments" at bounding box center [560, 703] width 975 height 29
click at [948, 658] on span at bounding box center [957, 668] width 19 height 24
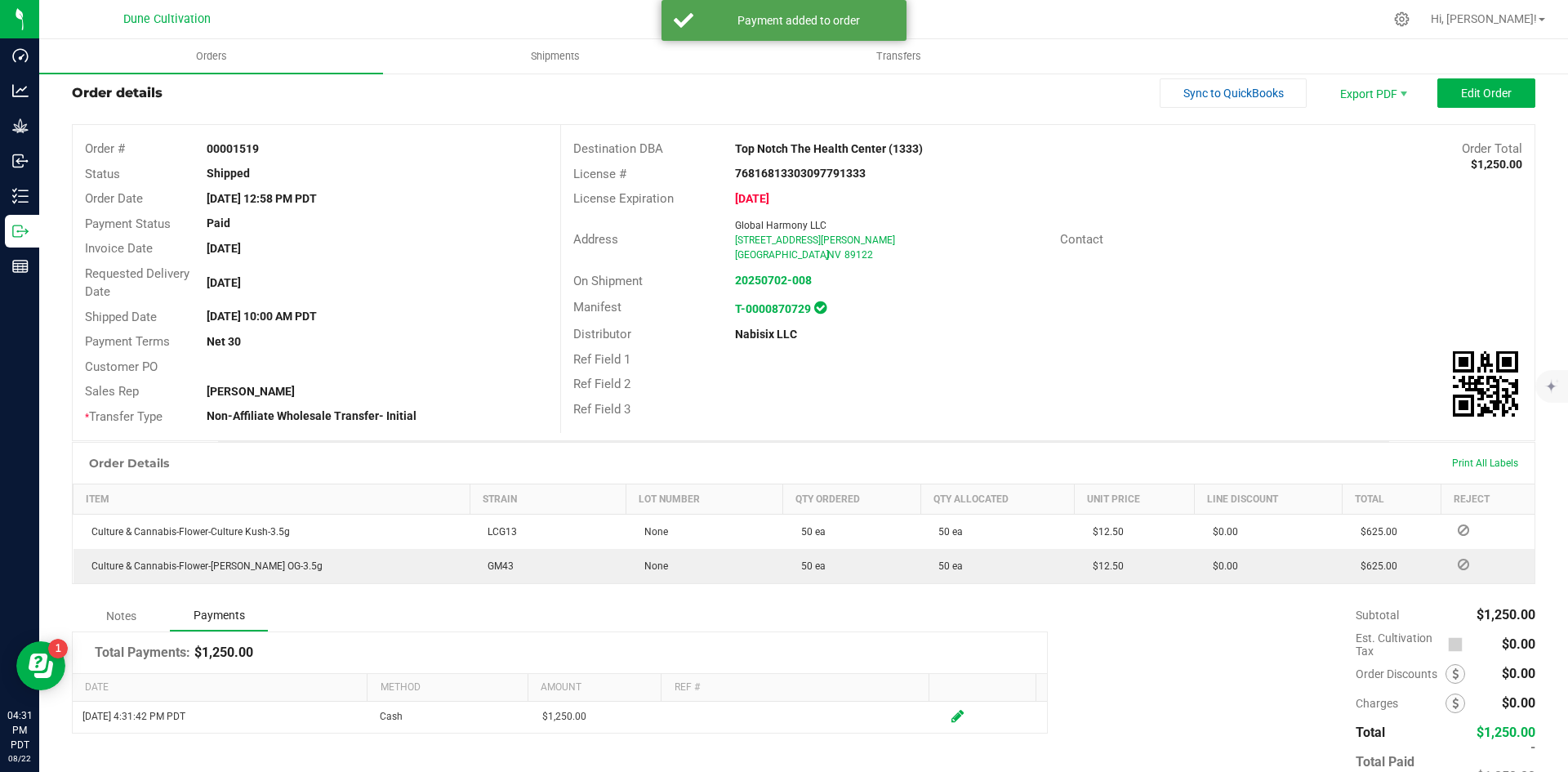
scroll to position [0, 0]
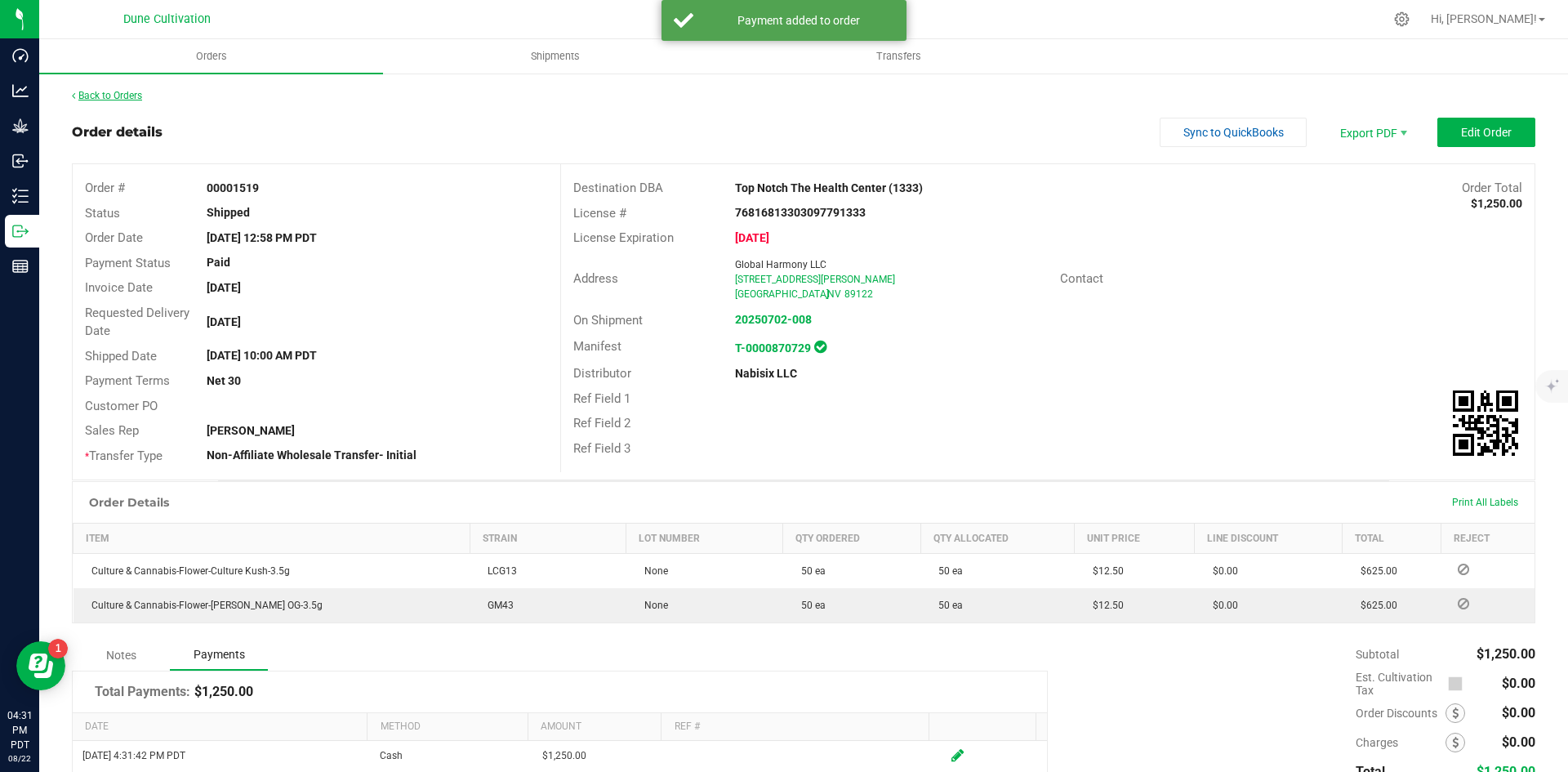
click at [106, 92] on link "Back to Orders" at bounding box center [107, 96] width 70 height 12
